Goal: Transaction & Acquisition: Purchase product/service

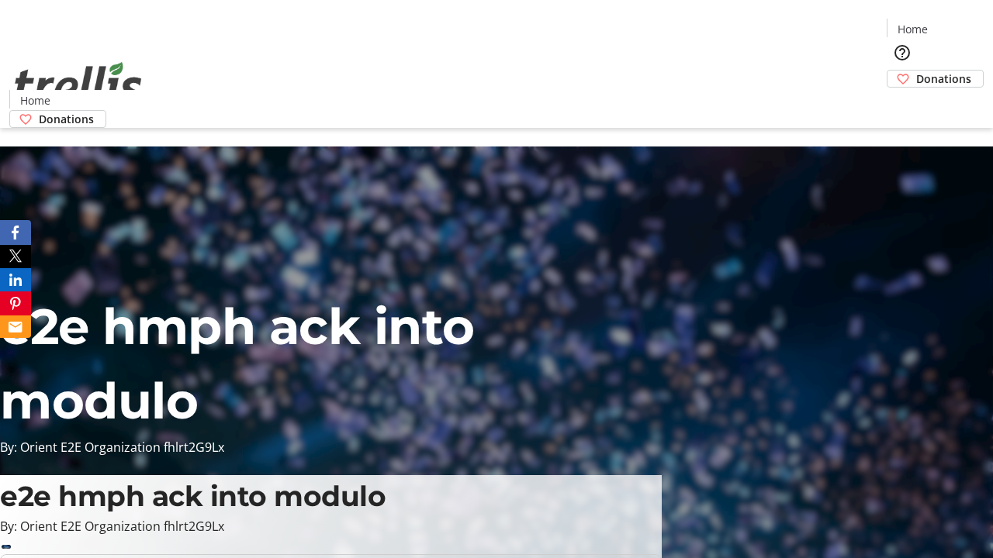
click at [916, 71] on span "Donations" at bounding box center [943, 79] width 55 height 16
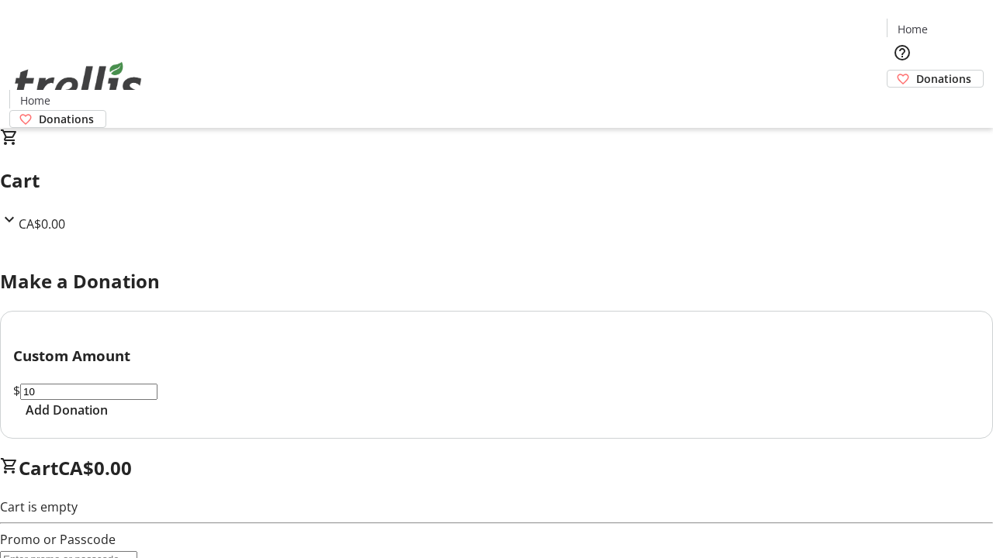
click at [108, 420] on span "Add Donation" at bounding box center [67, 410] width 82 height 19
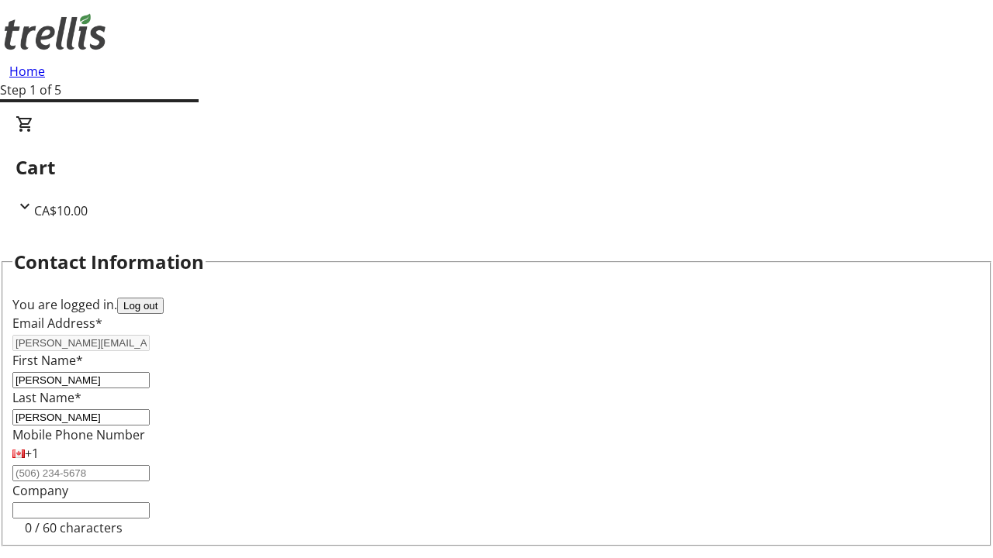
select select "CA"
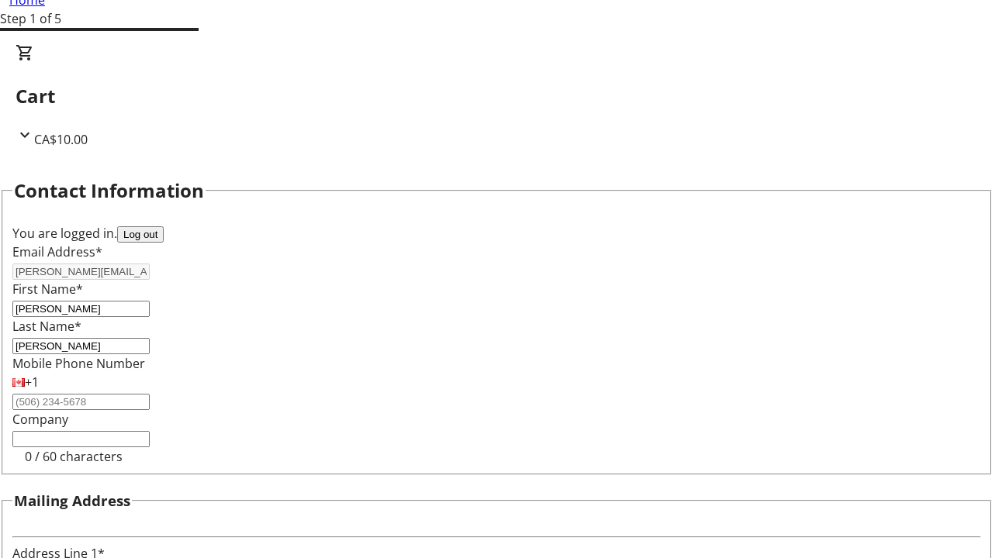
type input "[STREET_ADDRESS][PERSON_NAME]"
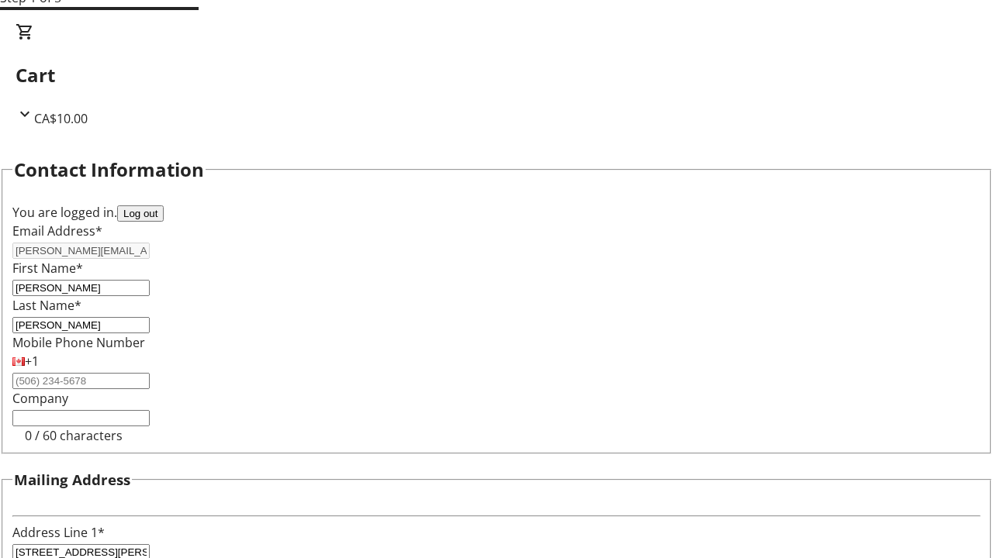
type input "Kelowna"
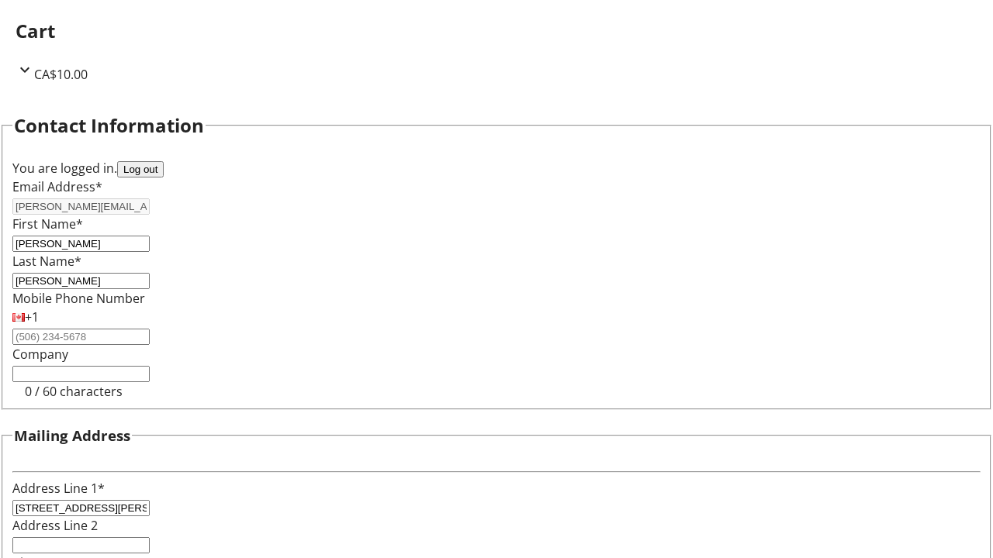
select select "BC"
type input "Kelowna"
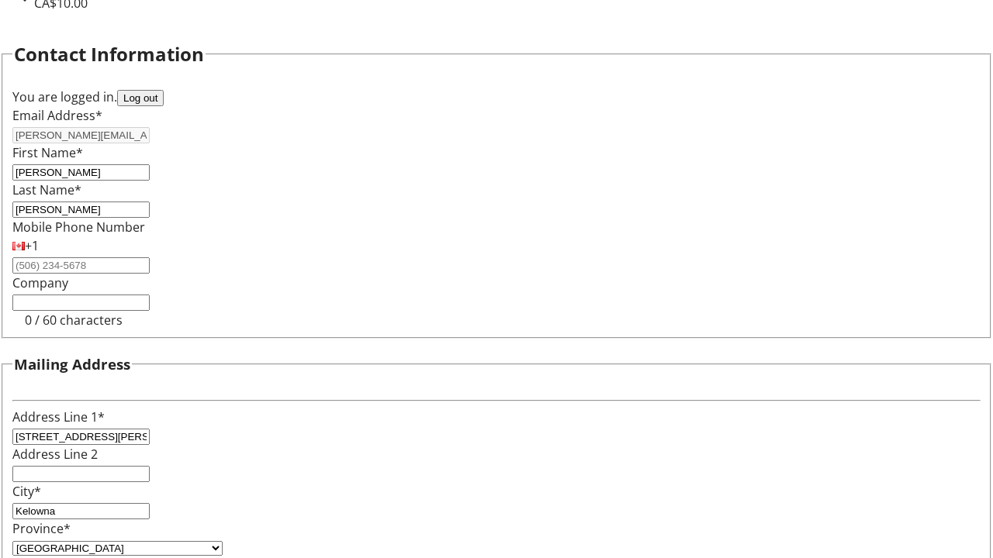
type input "V1Y 0C2"
